Goal: Transaction & Acquisition: Download file/media

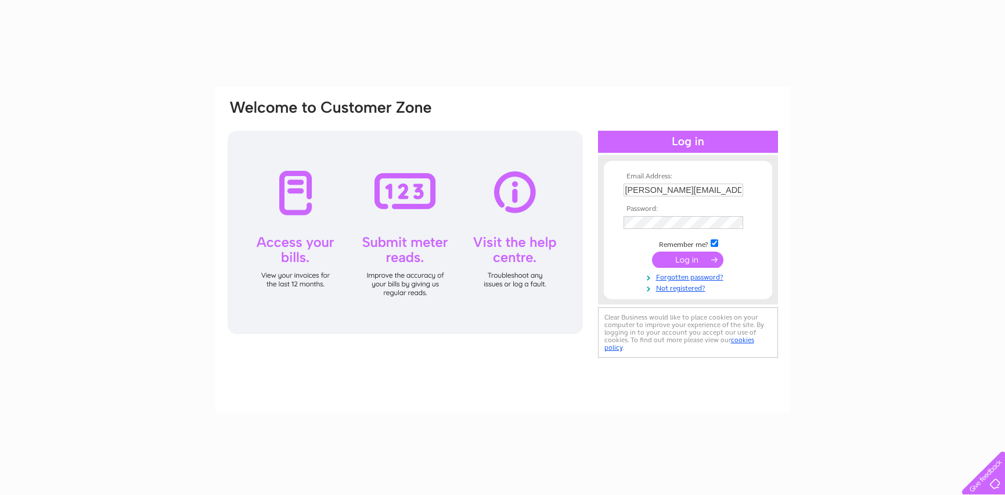
click at [687, 251] on input "submit" at bounding box center [687, 259] width 71 height 16
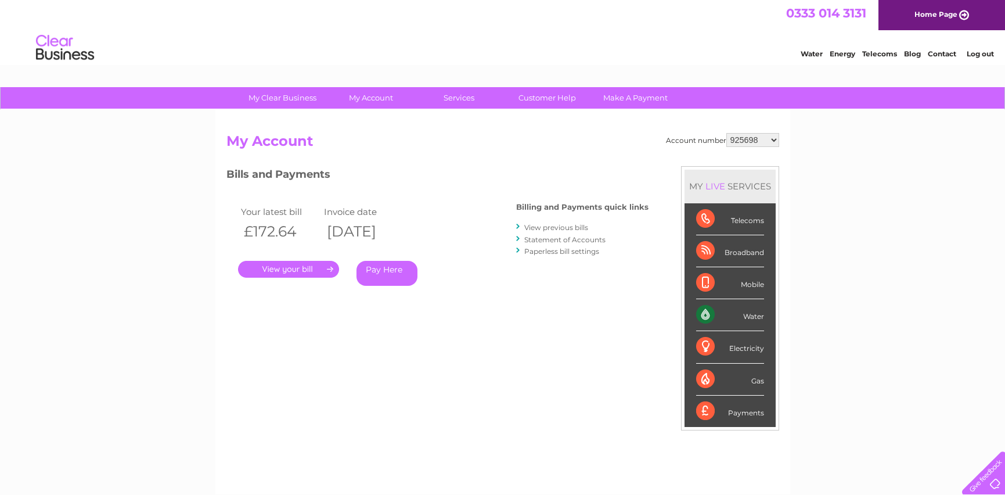
click at [745, 140] on select "925698 934462 934831 938572 941363 942374 952730 966731 966770 967205 971927 97…" at bounding box center [752, 140] width 53 height 14
select select "1155319"
click at [726, 133] on select "925698 934462 934831 938572 941363 942374 952730 966731 966770 967205 971927 97…" at bounding box center [752, 140] width 53 height 14
click at [550, 229] on link "View previous bills" at bounding box center [556, 227] width 64 height 9
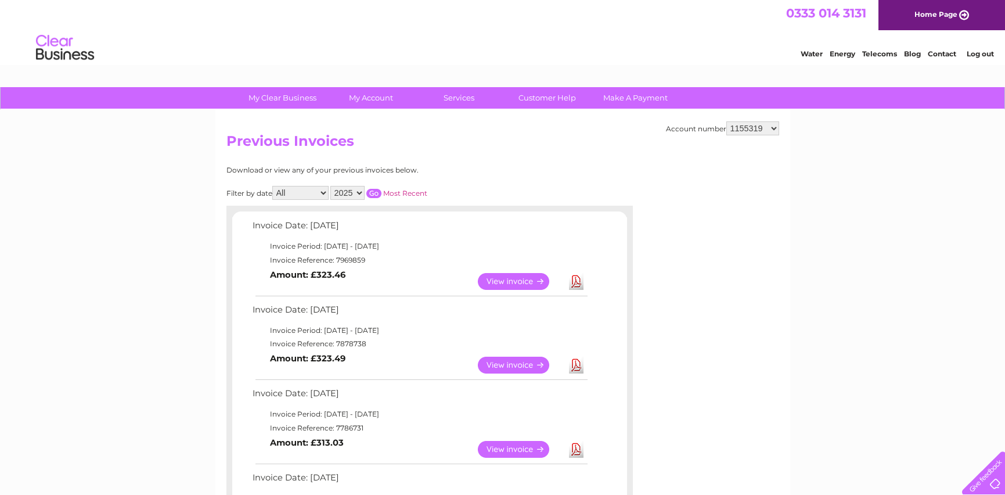
click at [574, 282] on link "Download" at bounding box center [576, 281] width 15 height 17
drag, startPoint x: 987, startPoint y: 57, endPoint x: 978, endPoint y: 57, distance: 9.3
click at [987, 57] on link "Log out" at bounding box center [980, 53] width 27 height 9
